Goal: Information Seeking & Learning: Learn about a topic

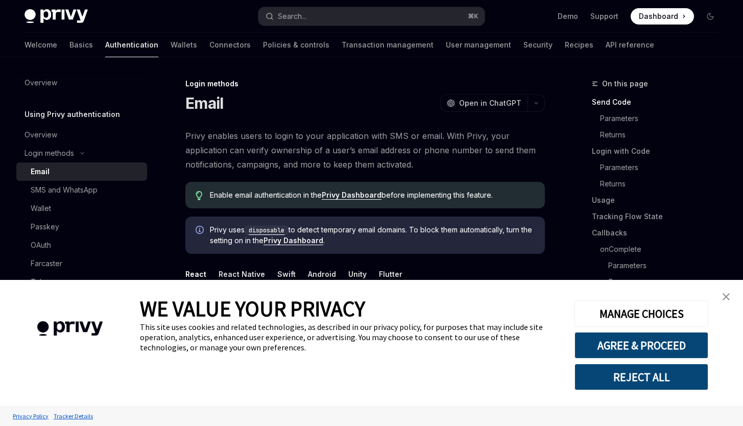
click at [728, 295] on img "close banner" at bounding box center [726, 296] width 7 height 7
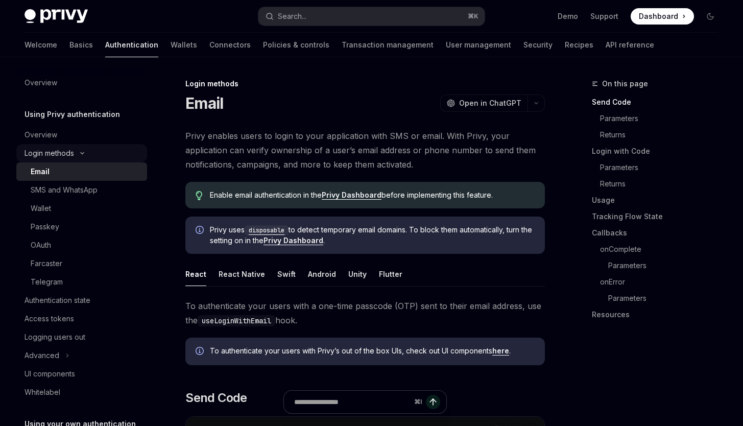
click at [58, 153] on div "Login methods" at bounding box center [50, 153] width 50 height 12
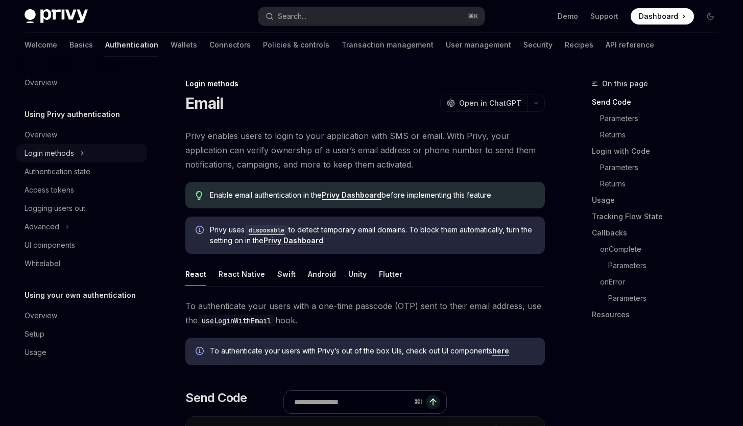
click at [58, 153] on div "Login methods" at bounding box center [50, 153] width 50 height 12
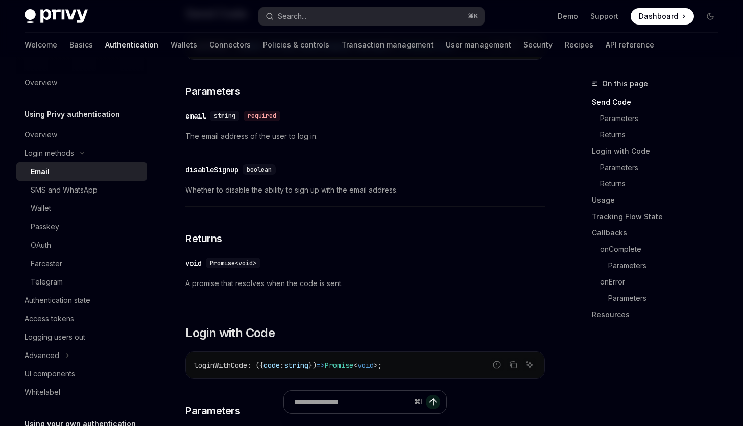
scroll to position [385, 0]
click at [91, 190] on div "SMS and WhatsApp" at bounding box center [64, 190] width 67 height 12
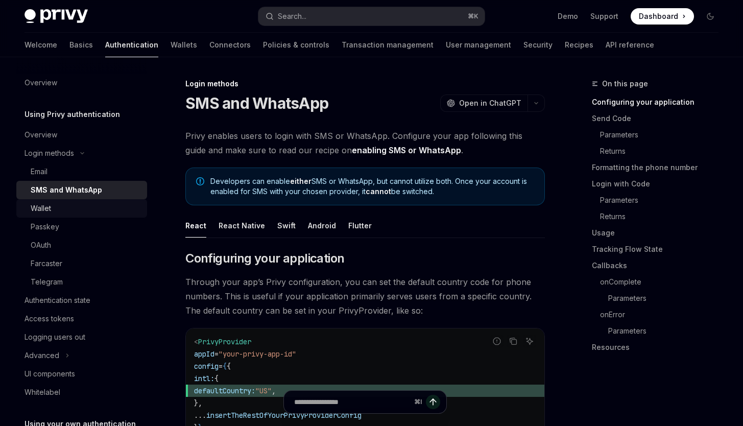
click at [46, 209] on div "Wallet" at bounding box center [41, 208] width 20 height 12
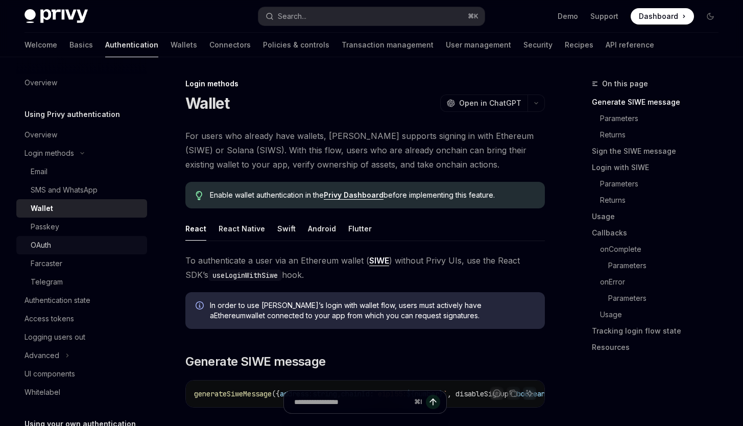
click at [81, 246] on div "OAuth" at bounding box center [86, 245] width 110 height 12
type textarea "*"
